Goal: Information Seeking & Learning: Learn about a topic

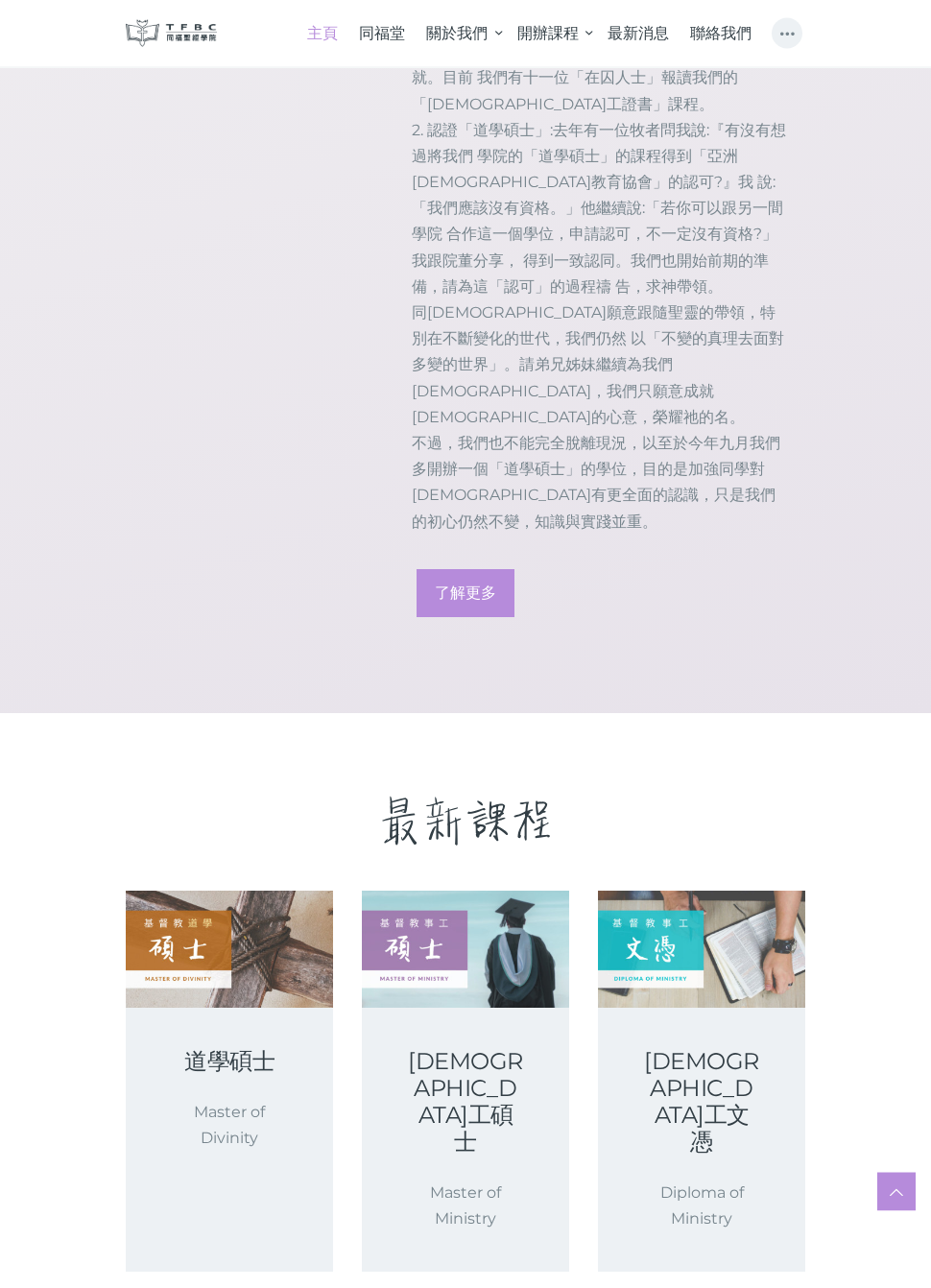
scroll to position [2297, 0]
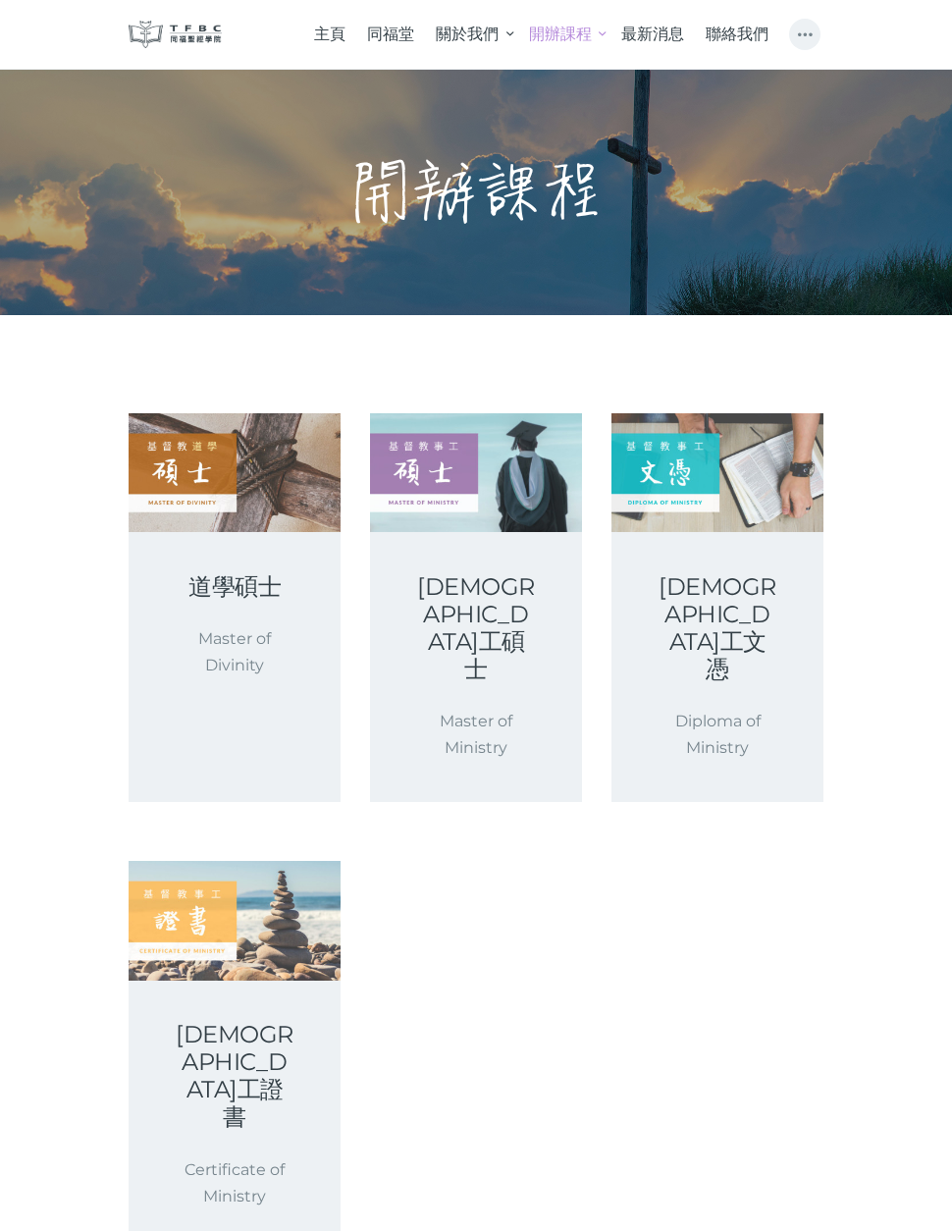
click at [760, 708] on p "Diploma of Ministry" at bounding box center [718, 734] width 118 height 53
click at [755, 610] on link "[DEMOGRAPHIC_DATA]工文憑" at bounding box center [718, 628] width 118 height 110
click at [265, 1021] on link "基督教事工證書" at bounding box center [235, 1076] width 118 height 110
click at [780, 676] on div "基督教事工文憑 Diploma of Ministry" at bounding box center [718, 667] width 212 height 270
click at [737, 618] on link "[DEMOGRAPHIC_DATA]工文憑" at bounding box center [718, 628] width 118 height 110
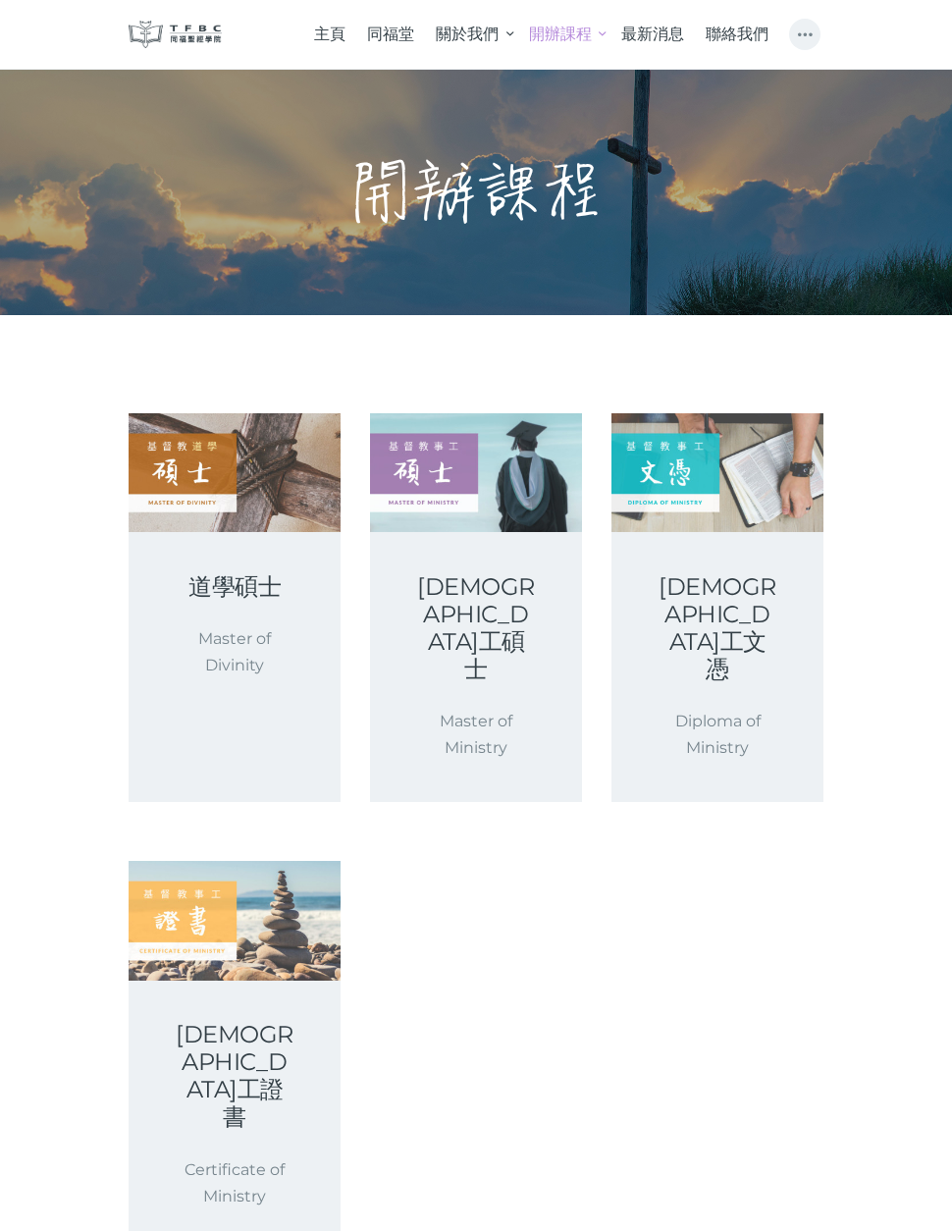
click at [512, 708] on p "Master of Ministry" at bounding box center [476, 734] width 118 height 53
click at [515, 640] on div "基督教事工碩士 Master of Ministry" at bounding box center [476, 667] width 212 height 270
click at [491, 708] on p "Master of Ministry" at bounding box center [476, 734] width 118 height 53
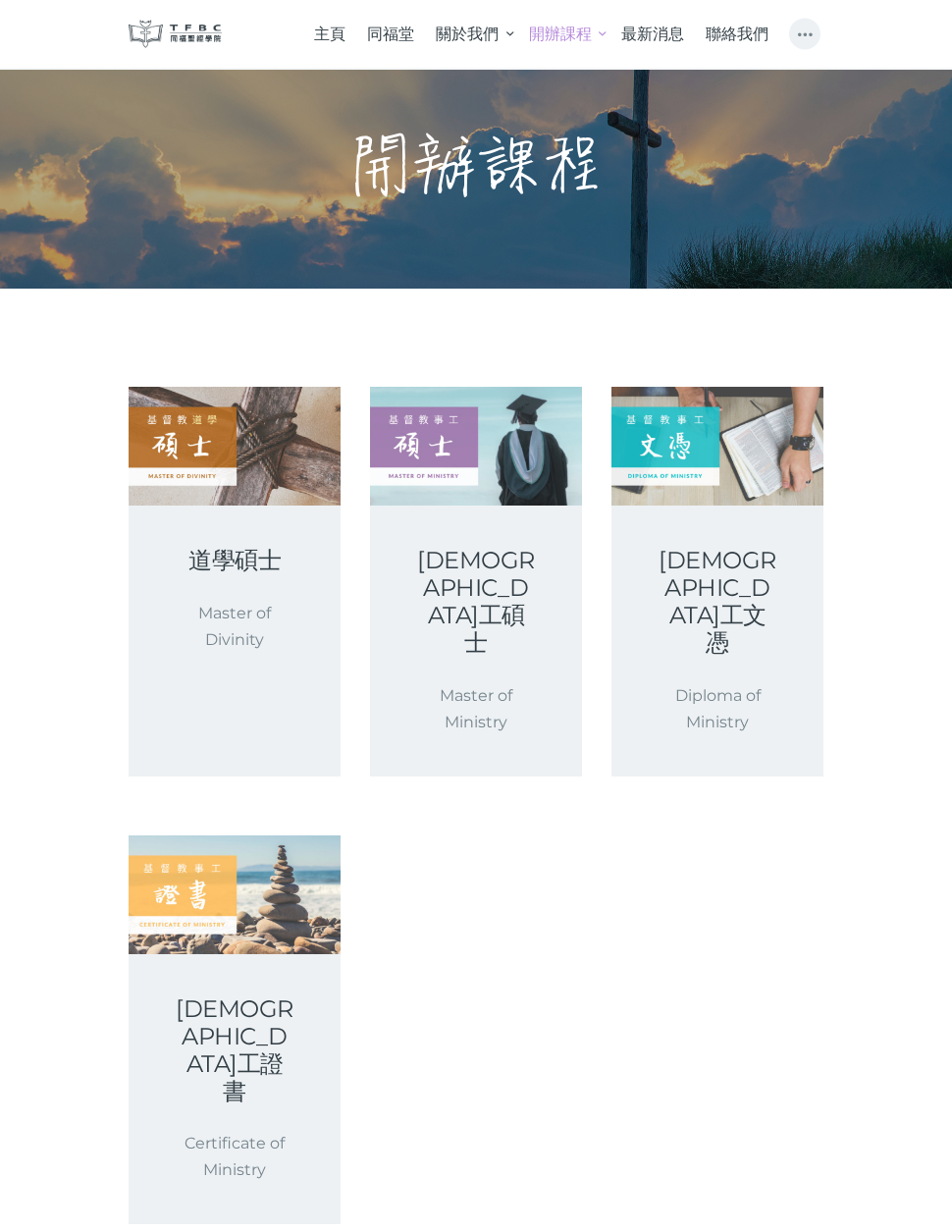
scroll to position [7, 0]
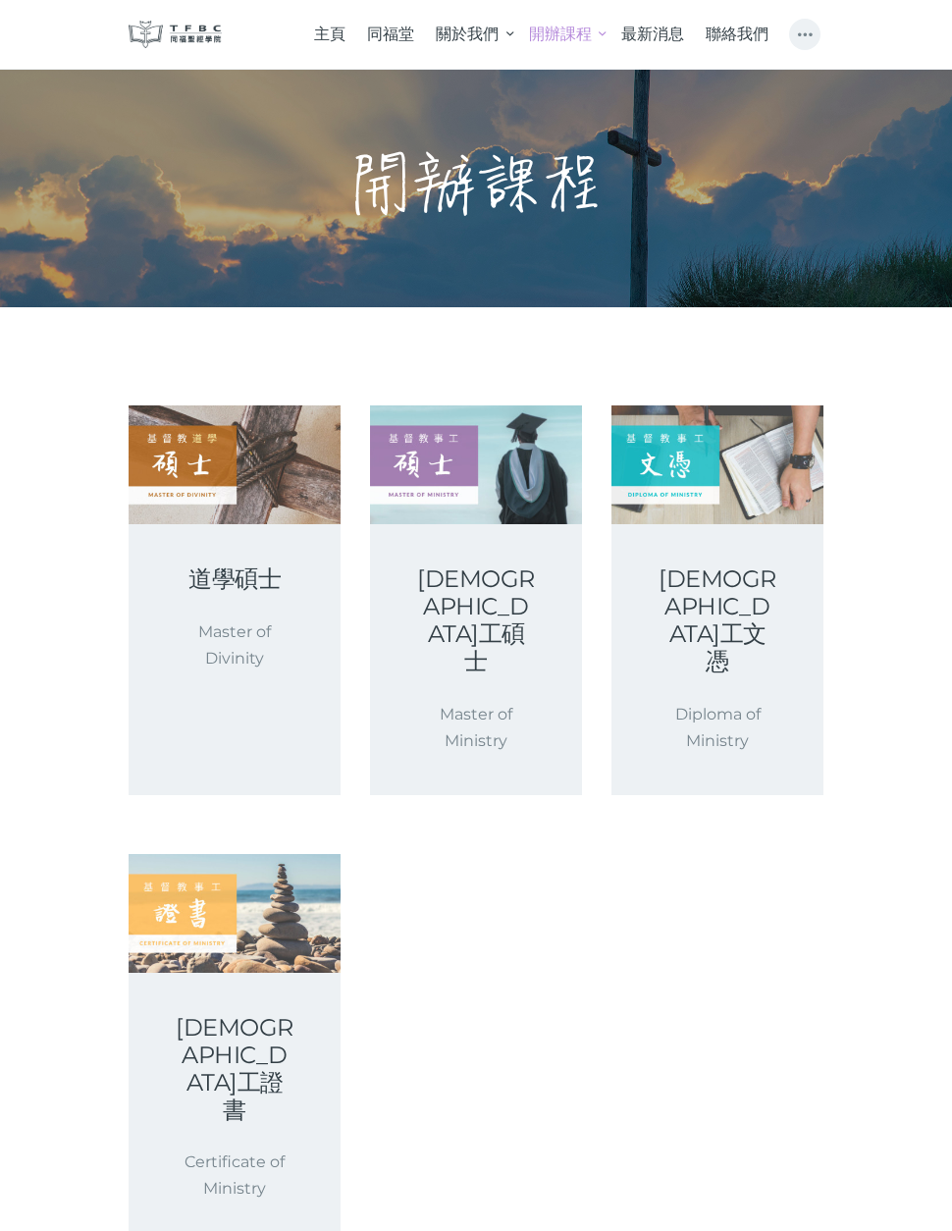
click at [499, 602] on link "基督教事工碩士" at bounding box center [476, 620] width 118 height 110
click at [226, 613] on div "道學碩士 Master of Divinity" at bounding box center [235, 618] width 212 height 188
click at [193, 579] on link "道學碩士" at bounding box center [235, 578] width 118 height 27
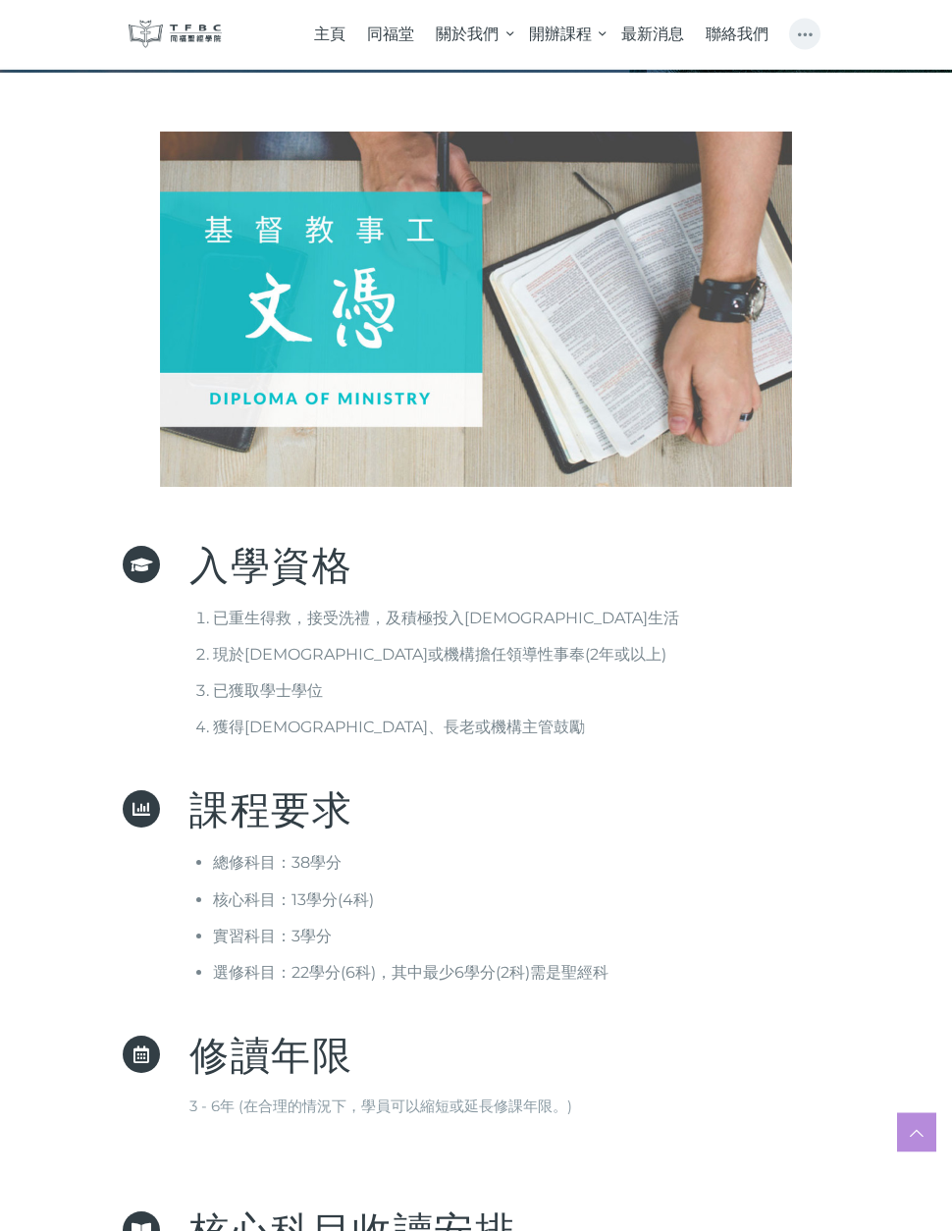
scroll to position [222, 0]
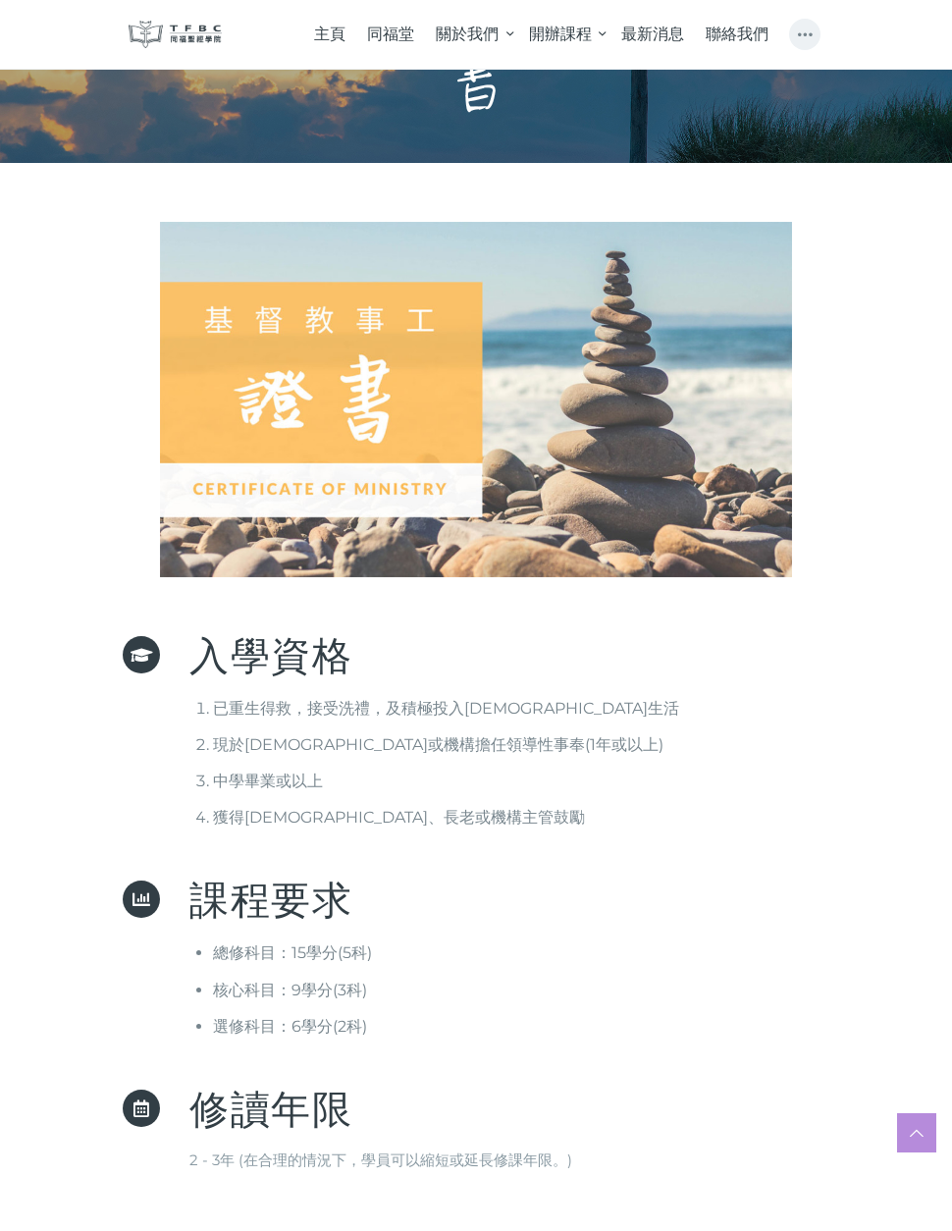
scroll to position [151, 0]
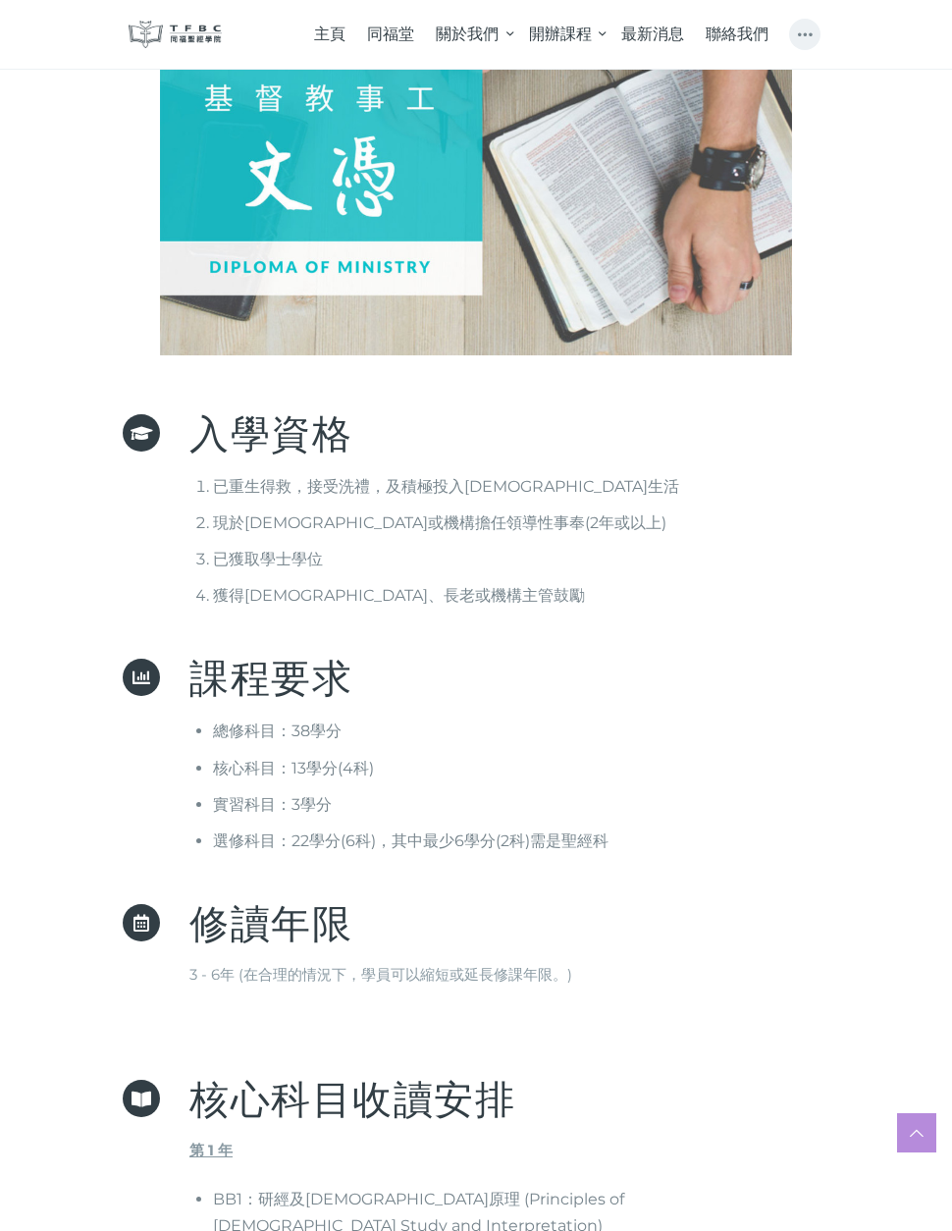
scroll to position [378, 0]
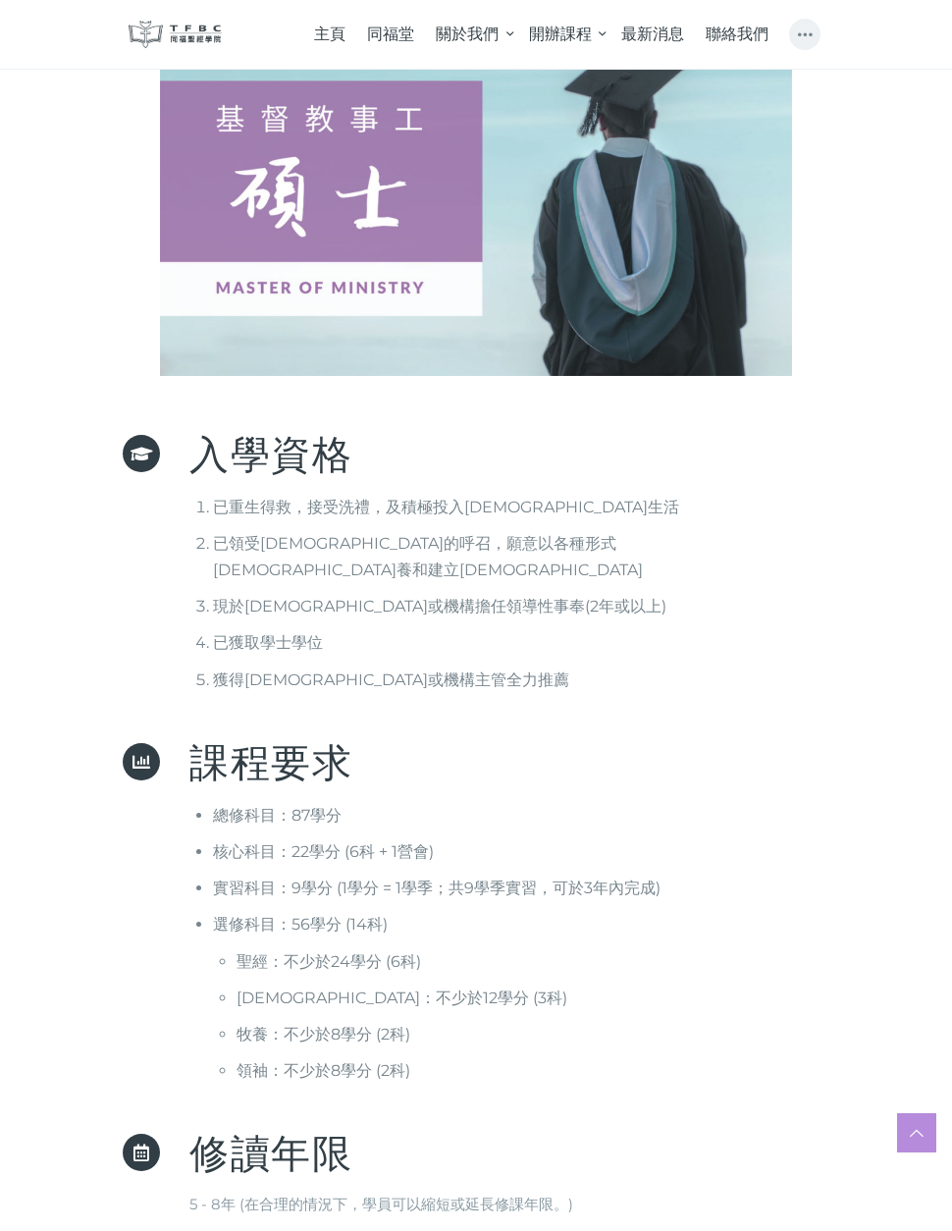
scroll to position [357, 0]
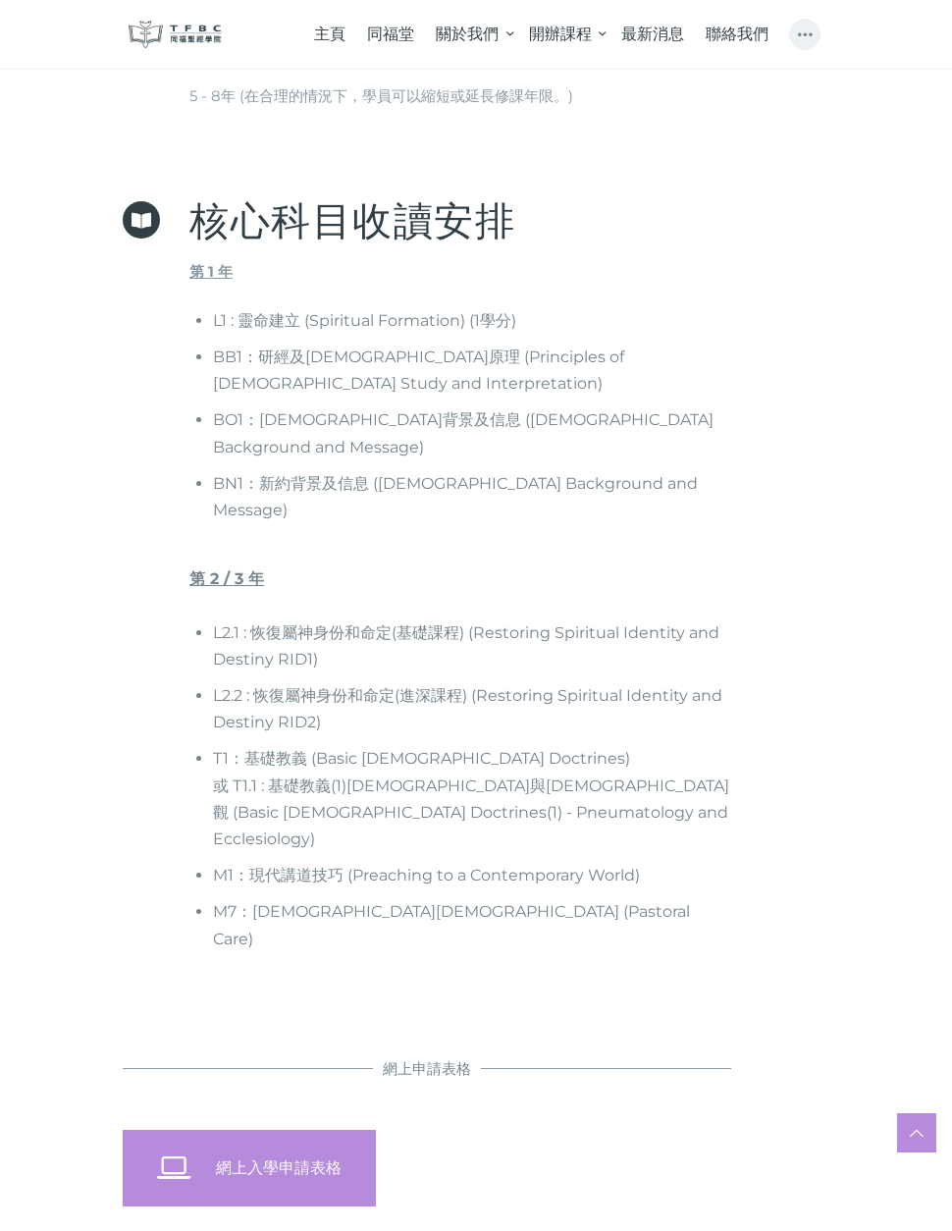
scroll to position [1496, 0]
